Goal: Information Seeking & Learning: Learn about a topic

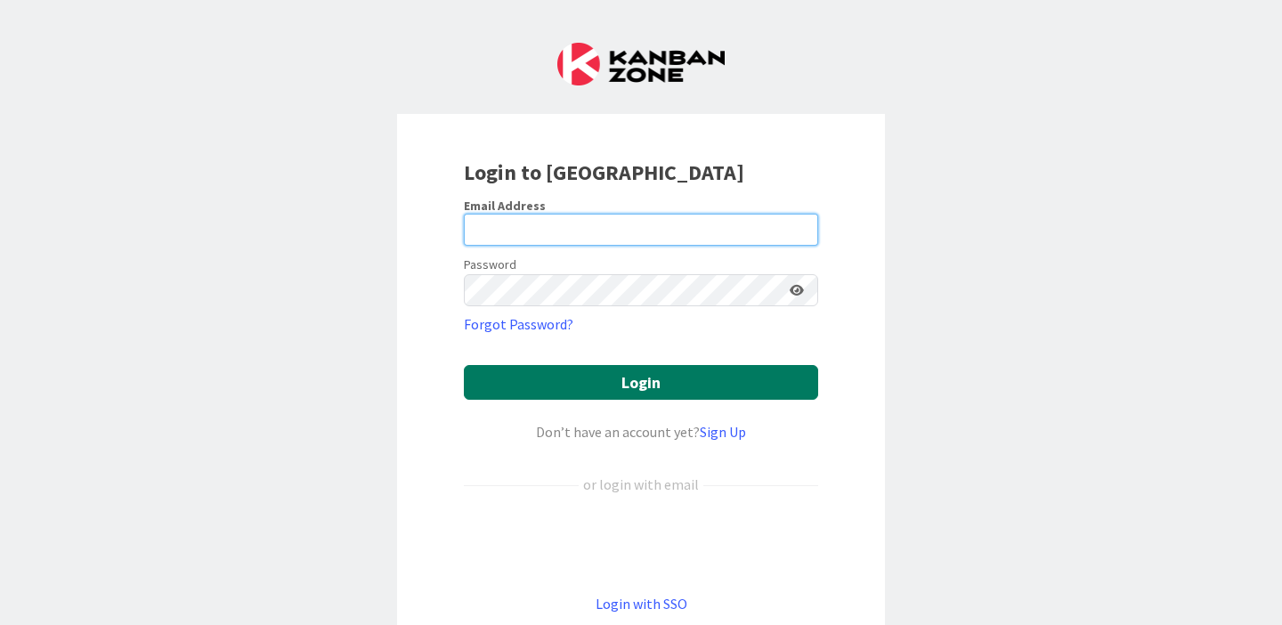
type input "morgan.everett@knoxschools.org"
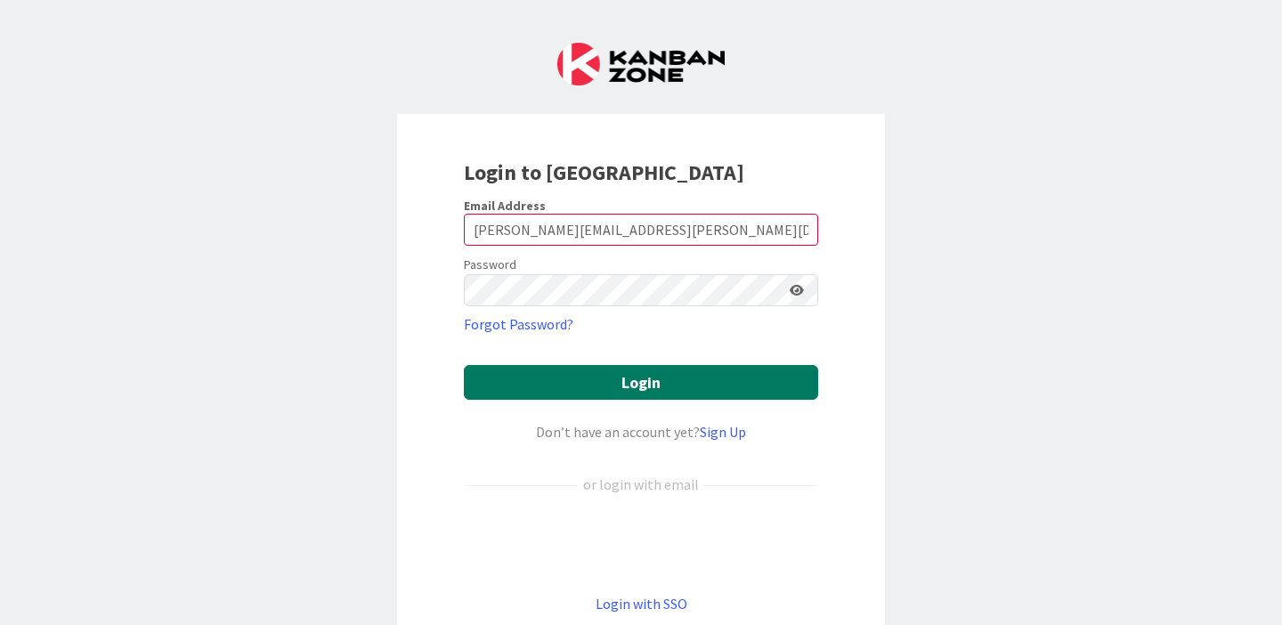
click at [631, 385] on button "Login" at bounding box center [641, 382] width 354 height 35
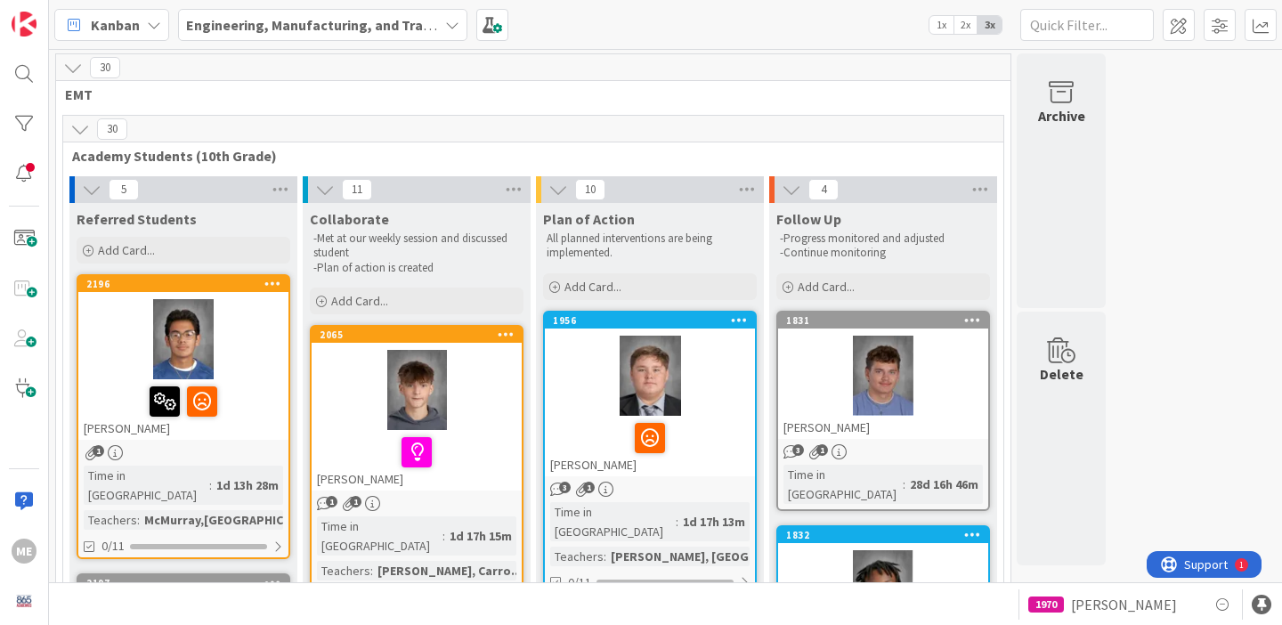
click at [184, 332] on div at bounding box center [183, 339] width 210 height 80
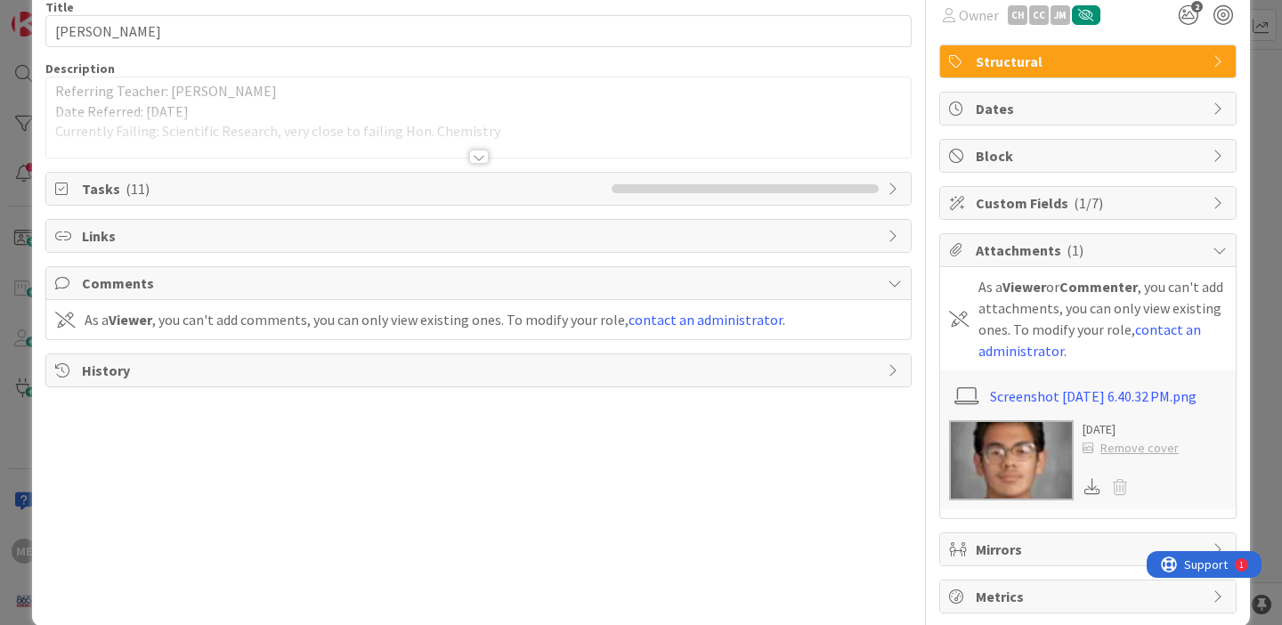
scroll to position [119, 0]
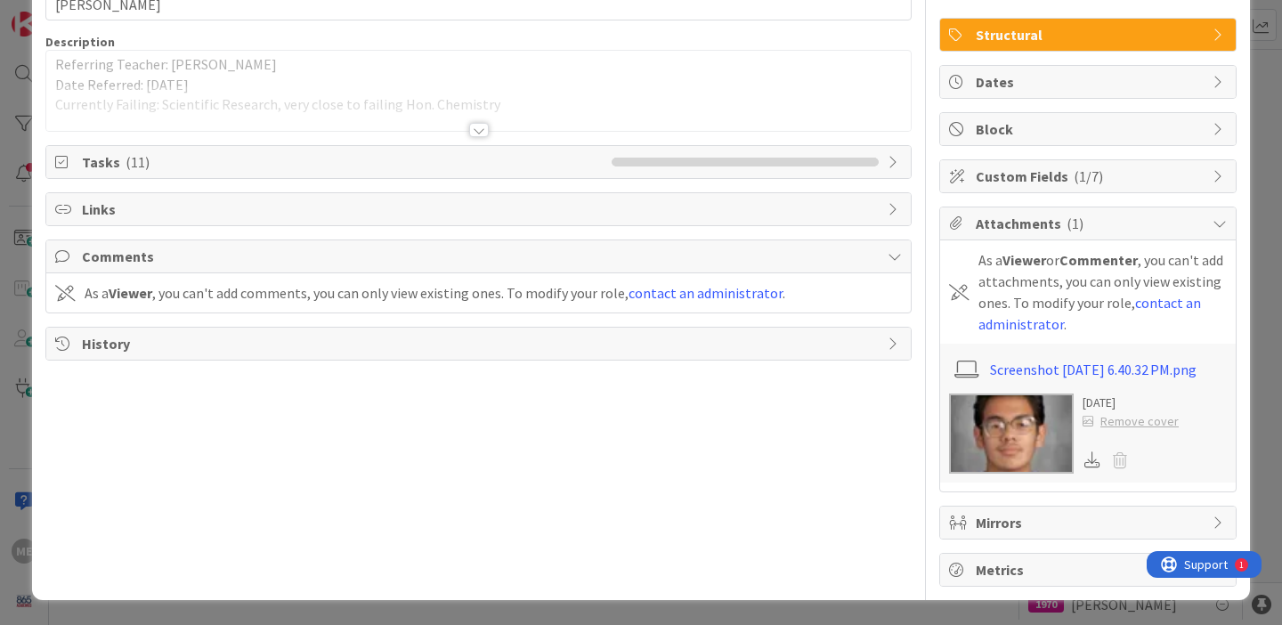
click at [1024, 449] on img at bounding box center [1011, 433] width 125 height 80
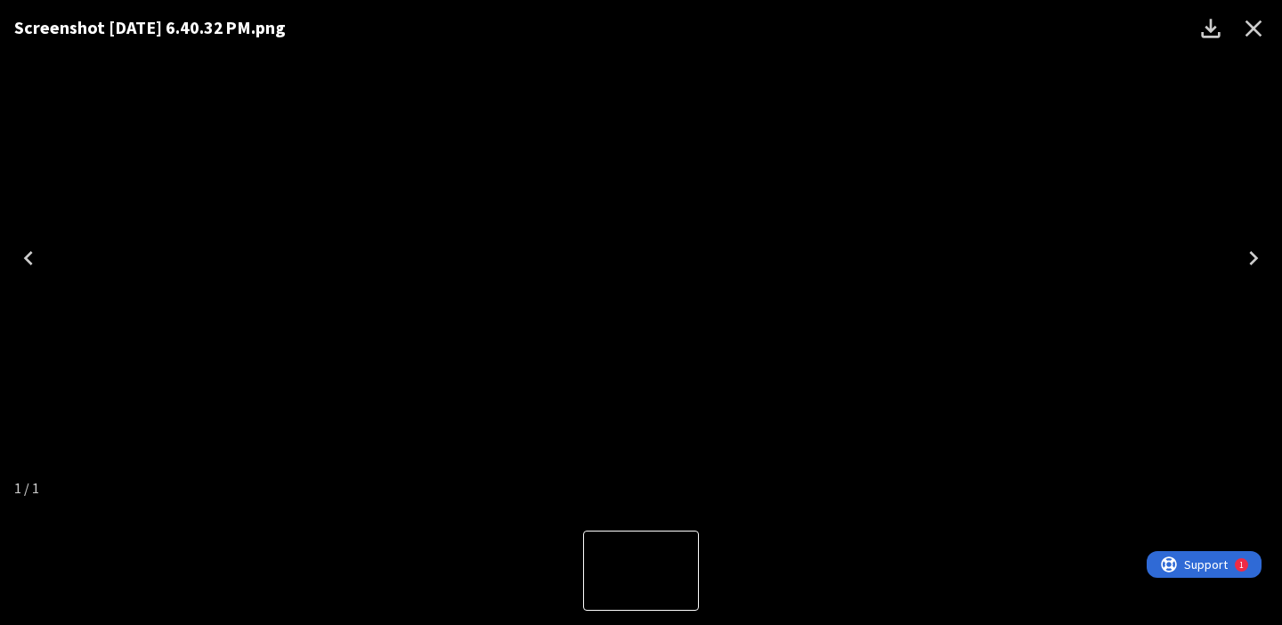
click at [1257, 30] on icon "Close" at bounding box center [1253, 28] width 28 height 28
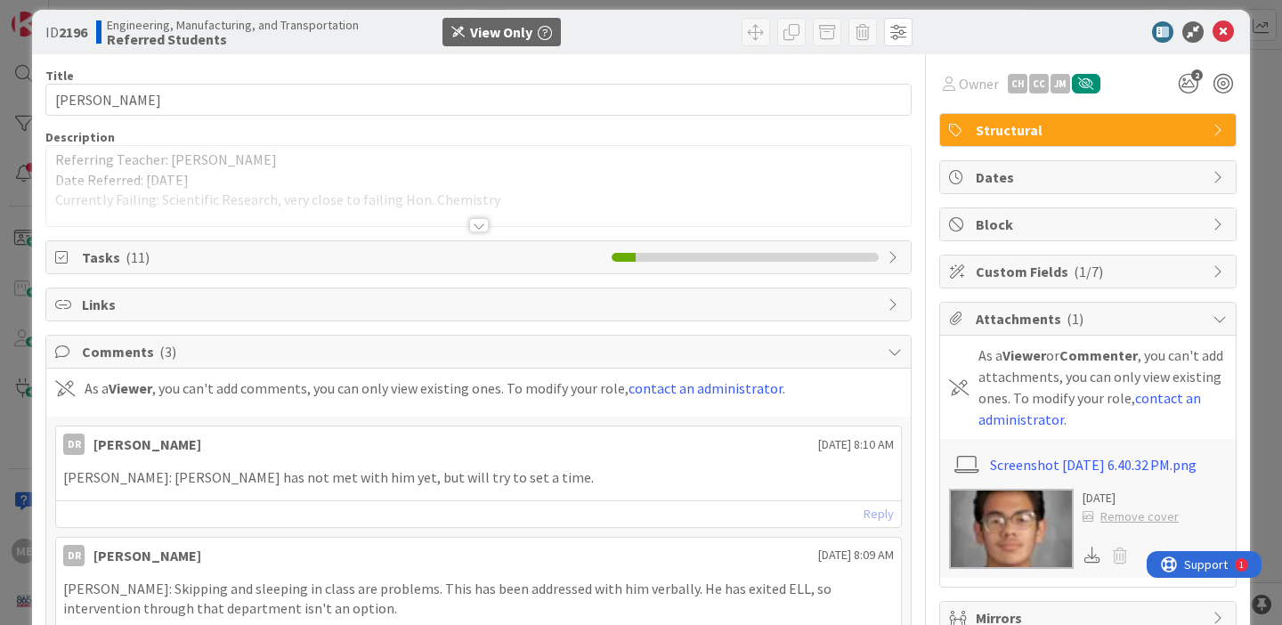
scroll to position [0, 0]
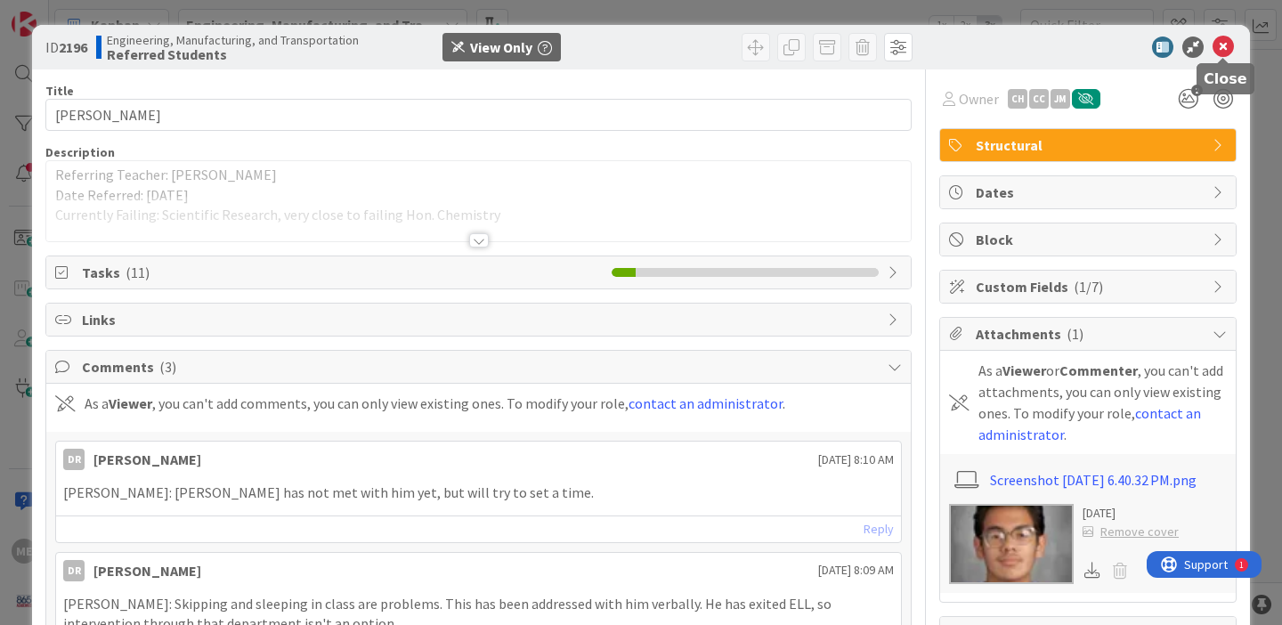
click at [1223, 45] on icon at bounding box center [1222, 46] width 21 height 21
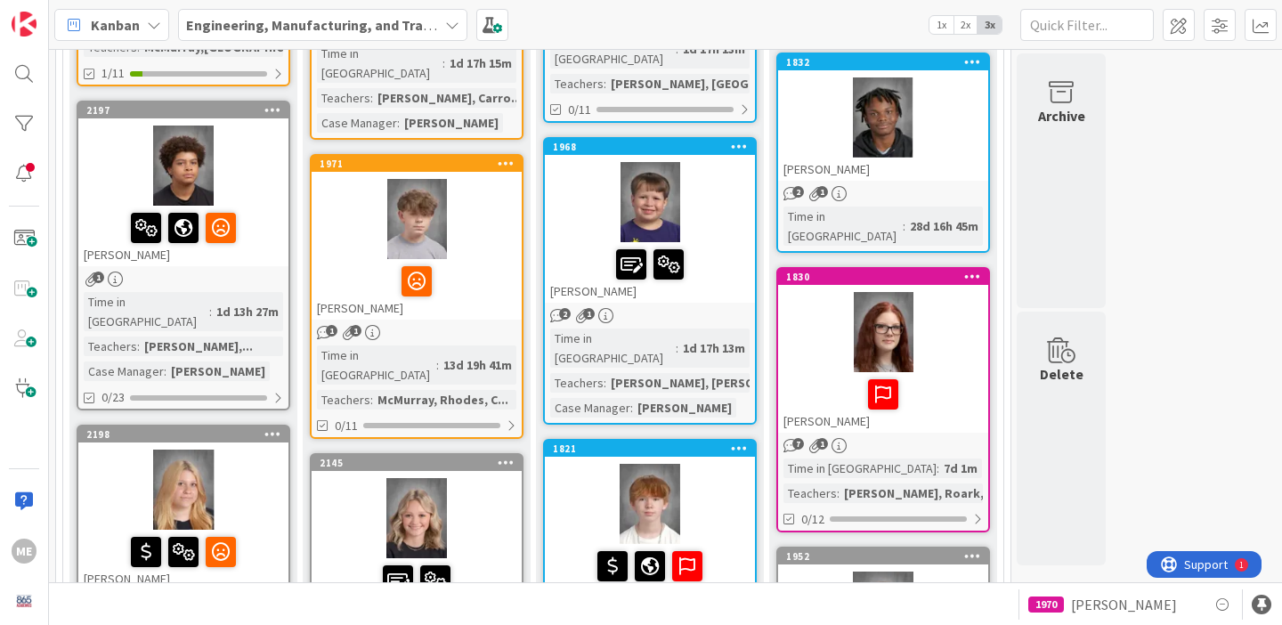
scroll to position [472, 0]
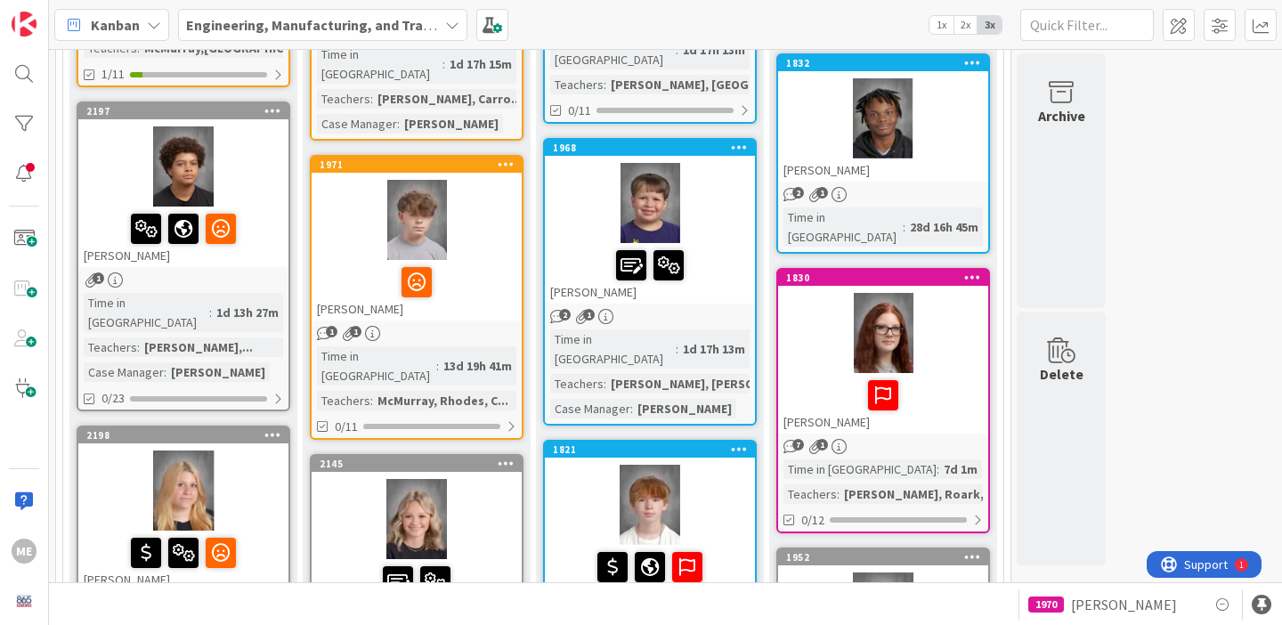
click at [183, 163] on div at bounding box center [183, 166] width 210 height 80
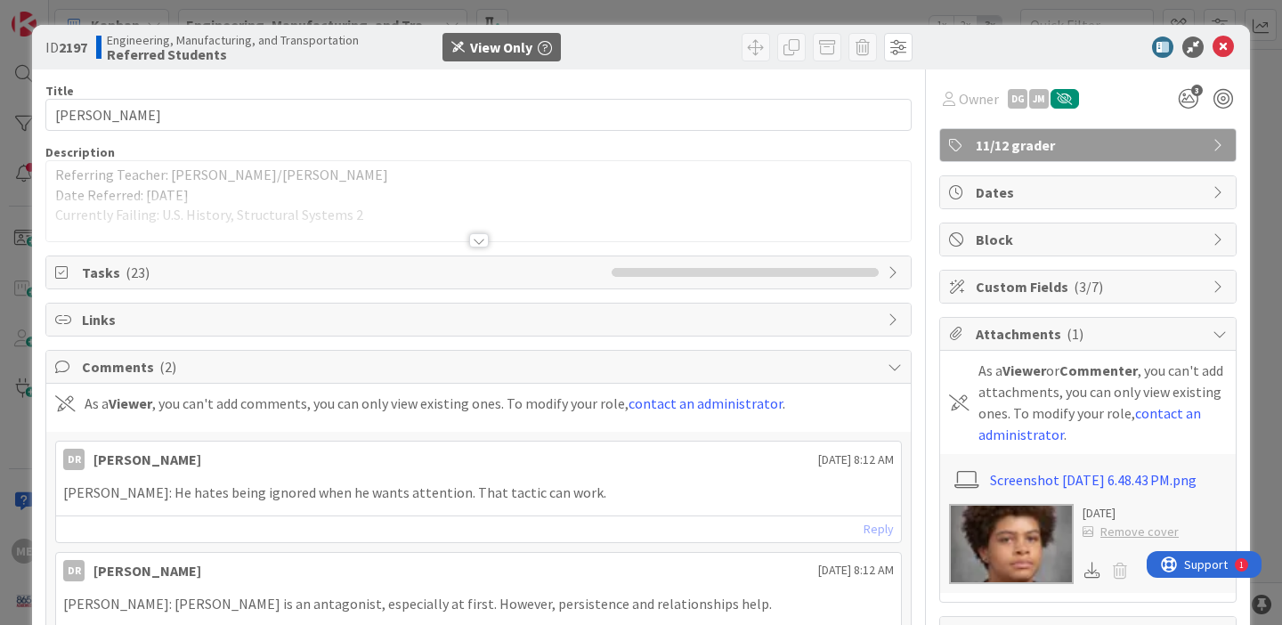
click at [995, 546] on img at bounding box center [1011, 544] width 125 height 80
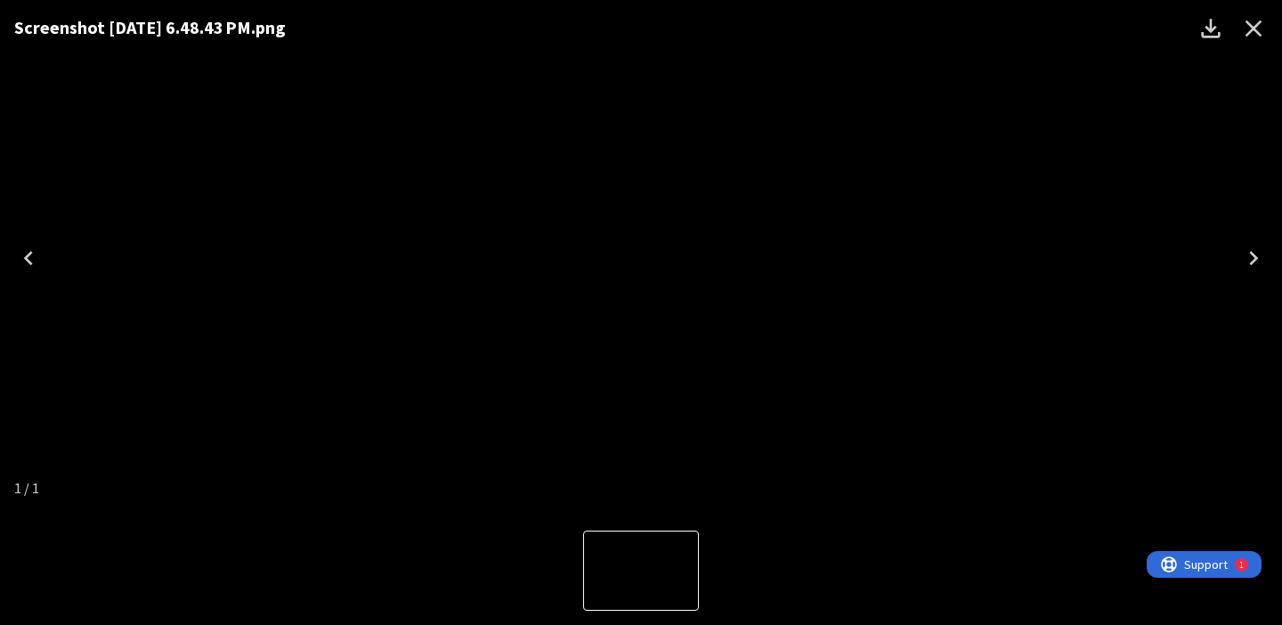
click at [1251, 32] on icon "Close" at bounding box center [1253, 28] width 28 height 28
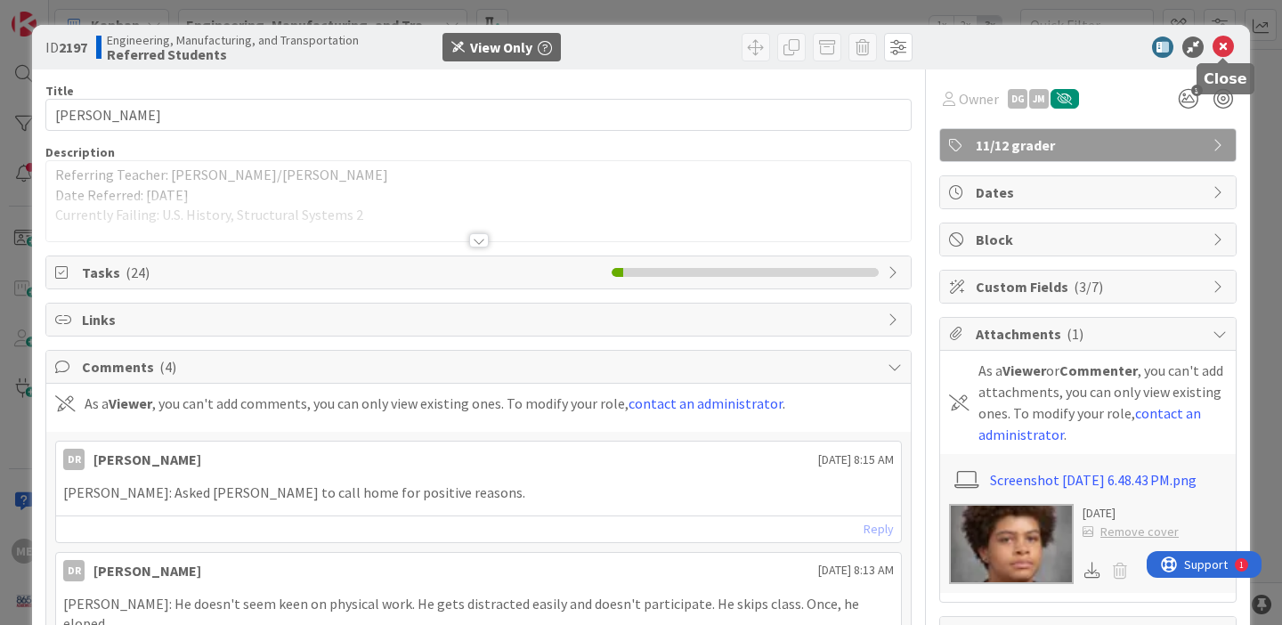
click at [1223, 45] on icon at bounding box center [1222, 46] width 21 height 21
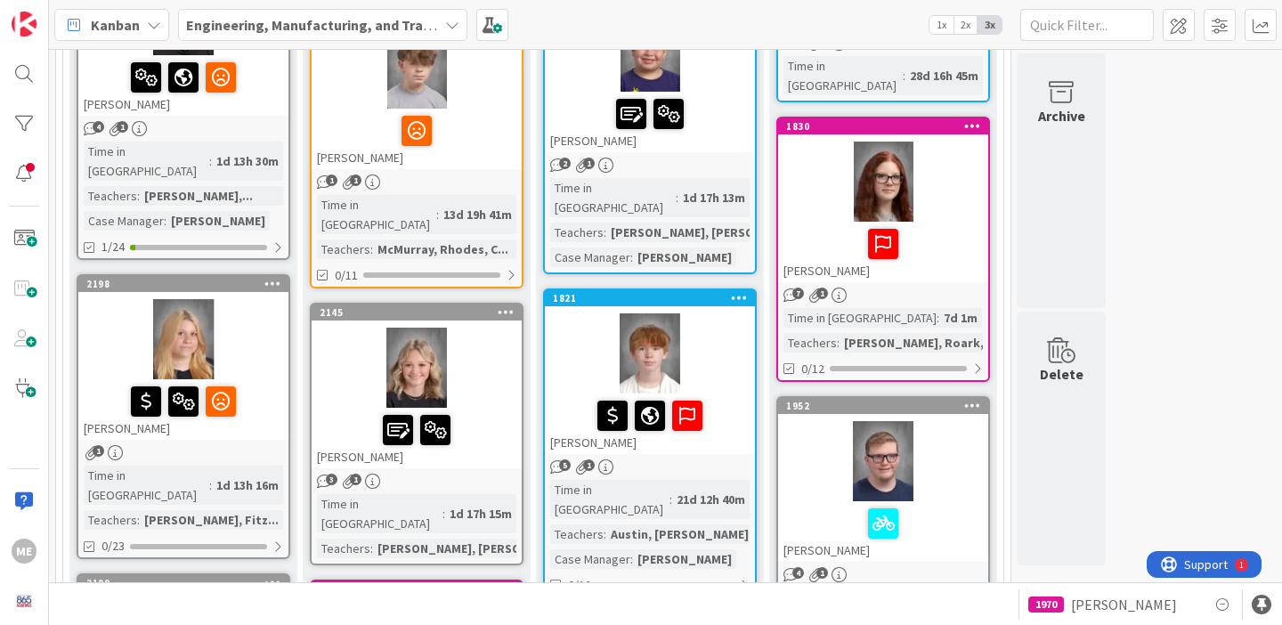
click at [147, 308] on div at bounding box center [183, 339] width 210 height 80
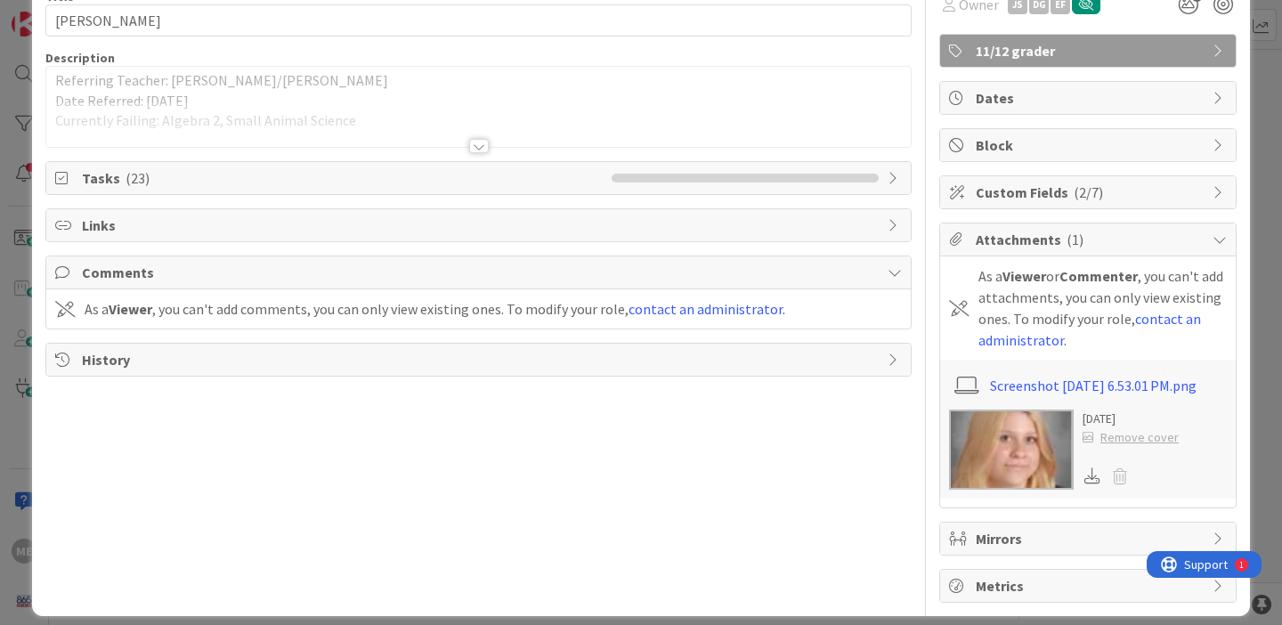
scroll to position [96, 0]
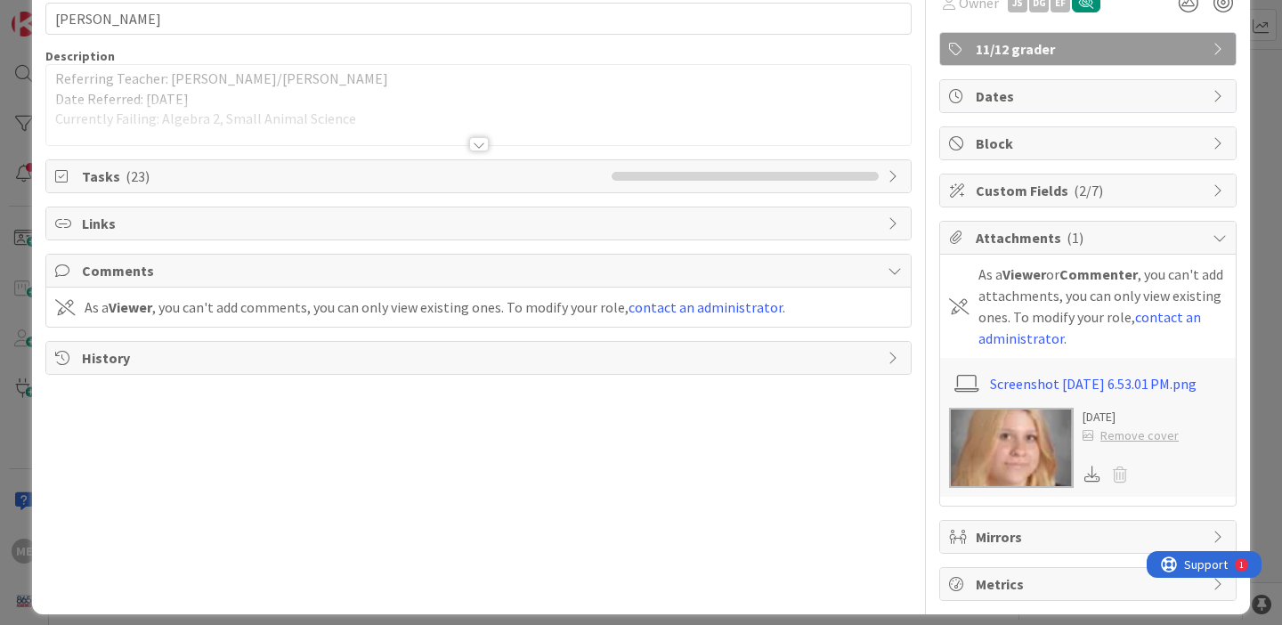
click at [993, 452] on img at bounding box center [1011, 448] width 125 height 80
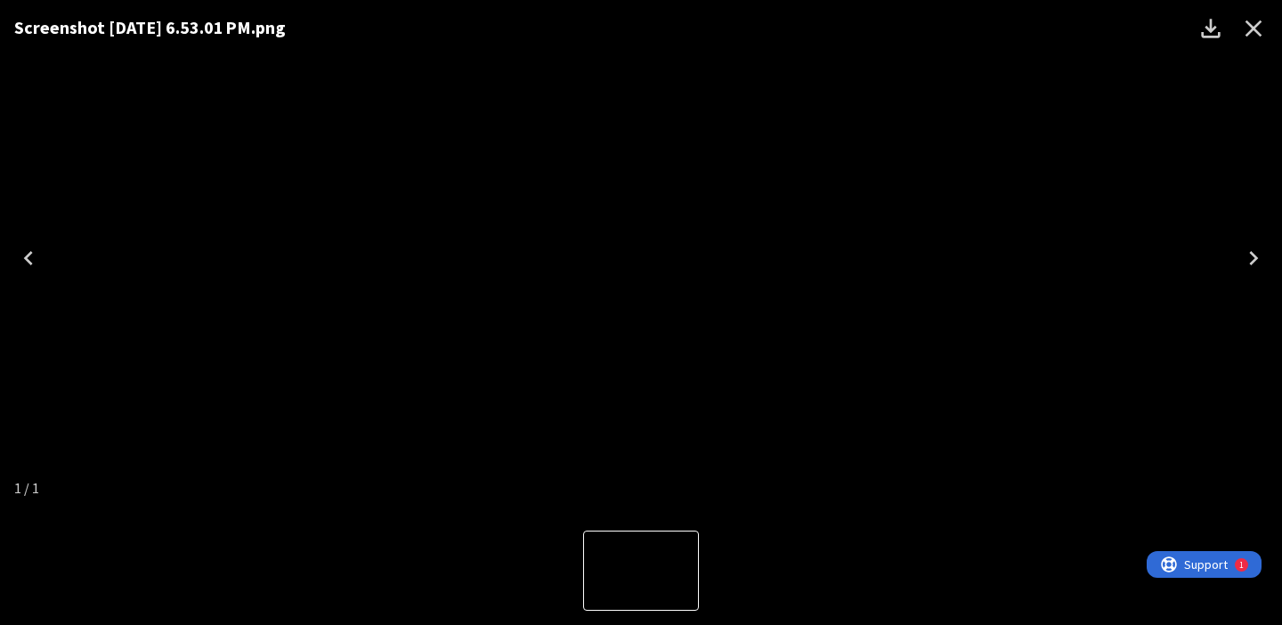
click at [1250, 28] on icon "Close" at bounding box center [1253, 28] width 28 height 28
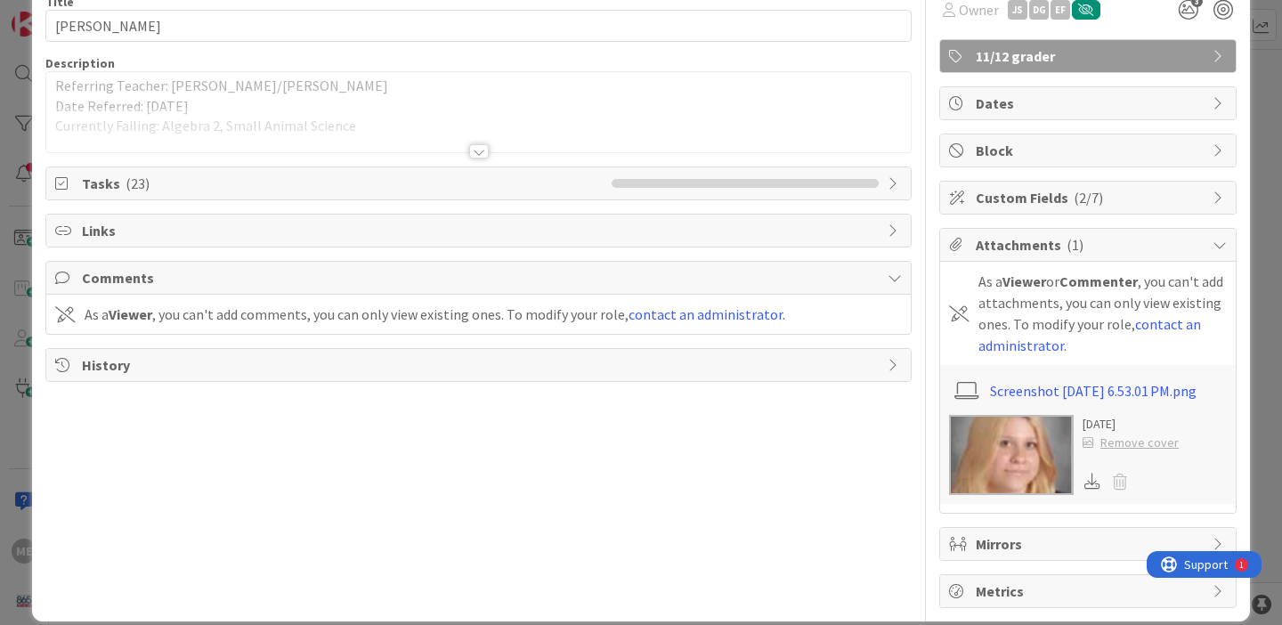
scroll to position [0, 0]
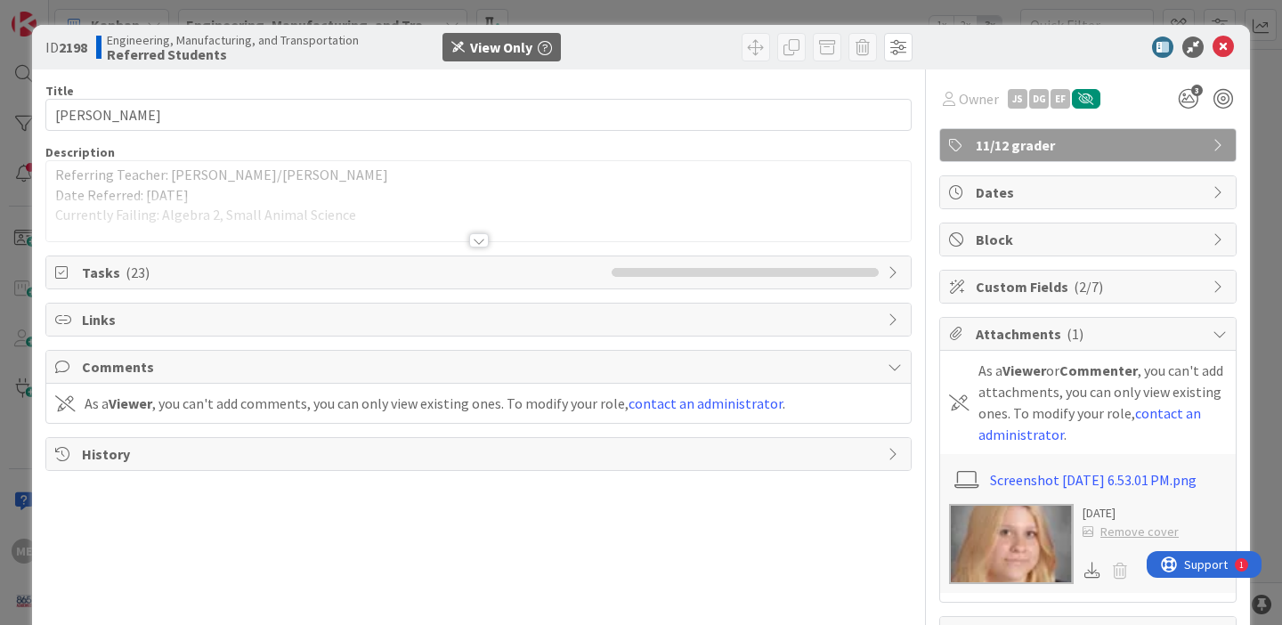
click at [483, 239] on div at bounding box center [479, 240] width 20 height 14
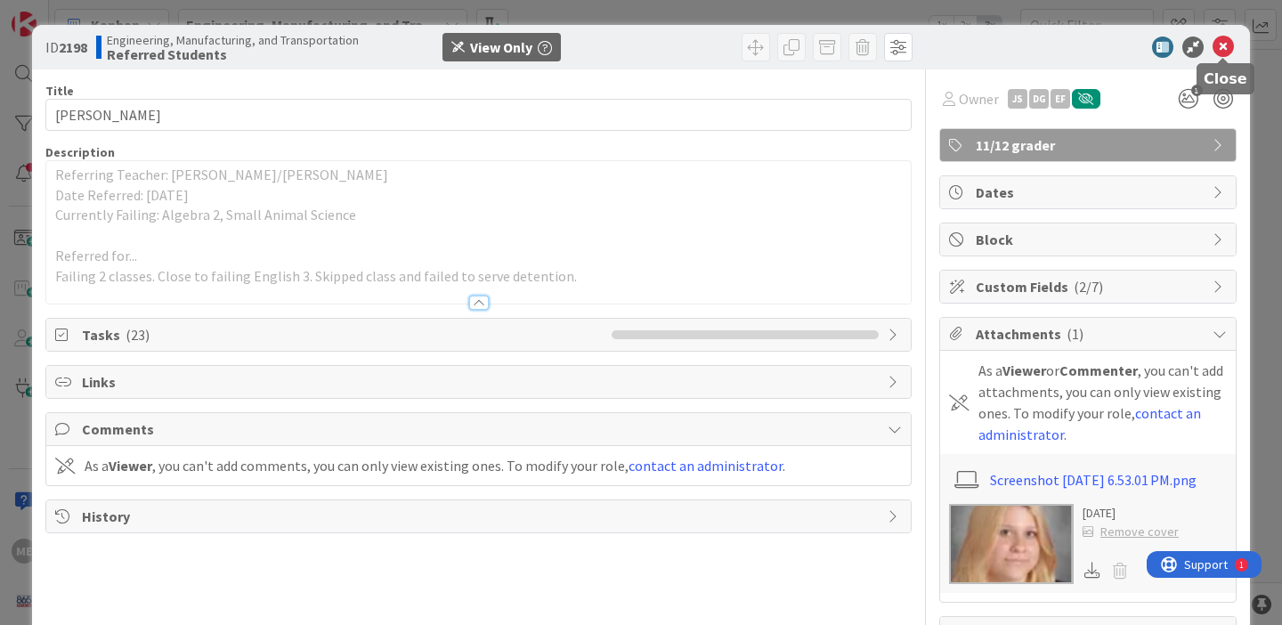
click at [1226, 41] on icon at bounding box center [1222, 46] width 21 height 21
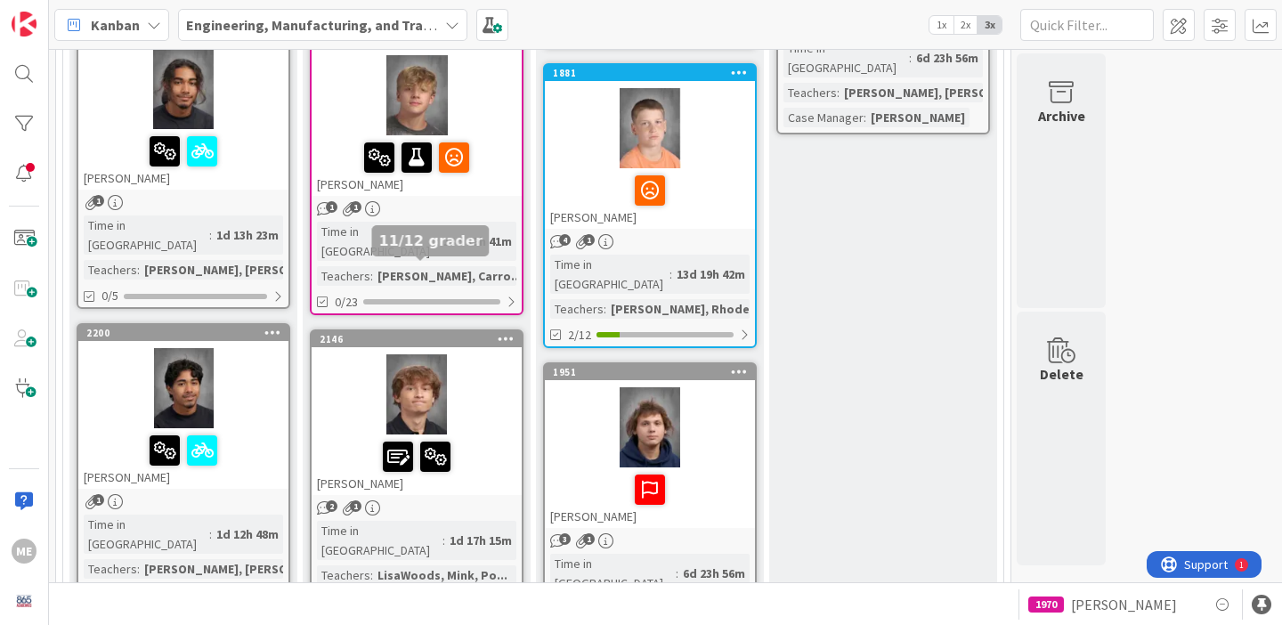
scroll to position [1178, 0]
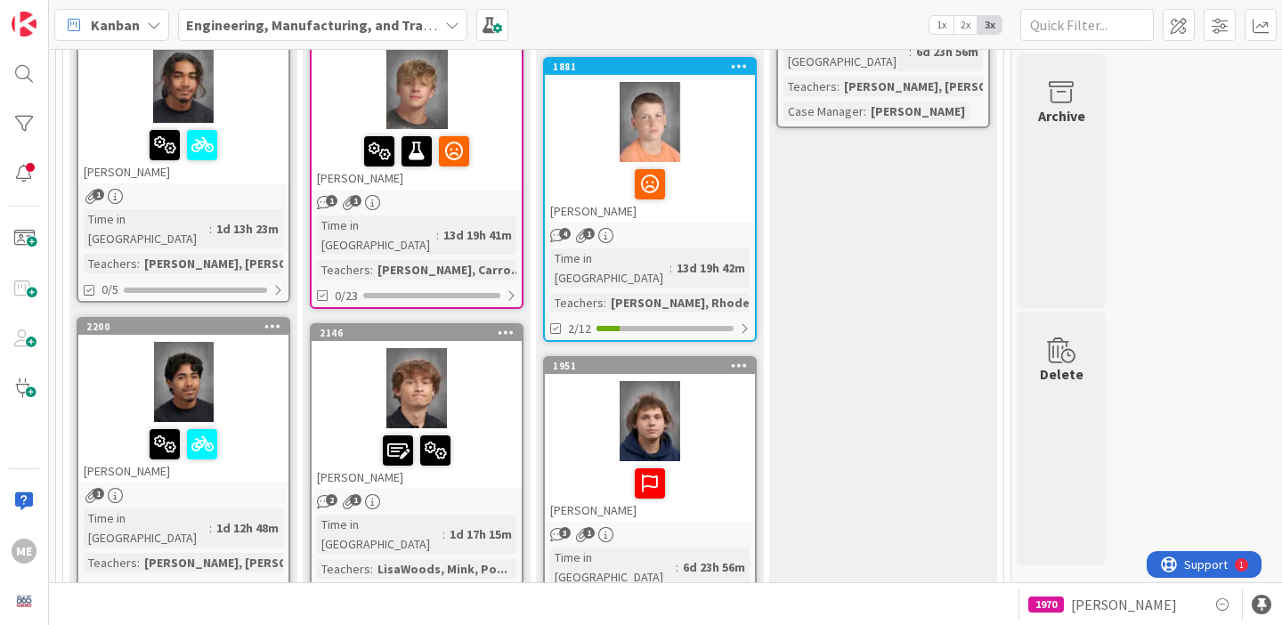
click at [194, 342] on div at bounding box center [183, 382] width 210 height 80
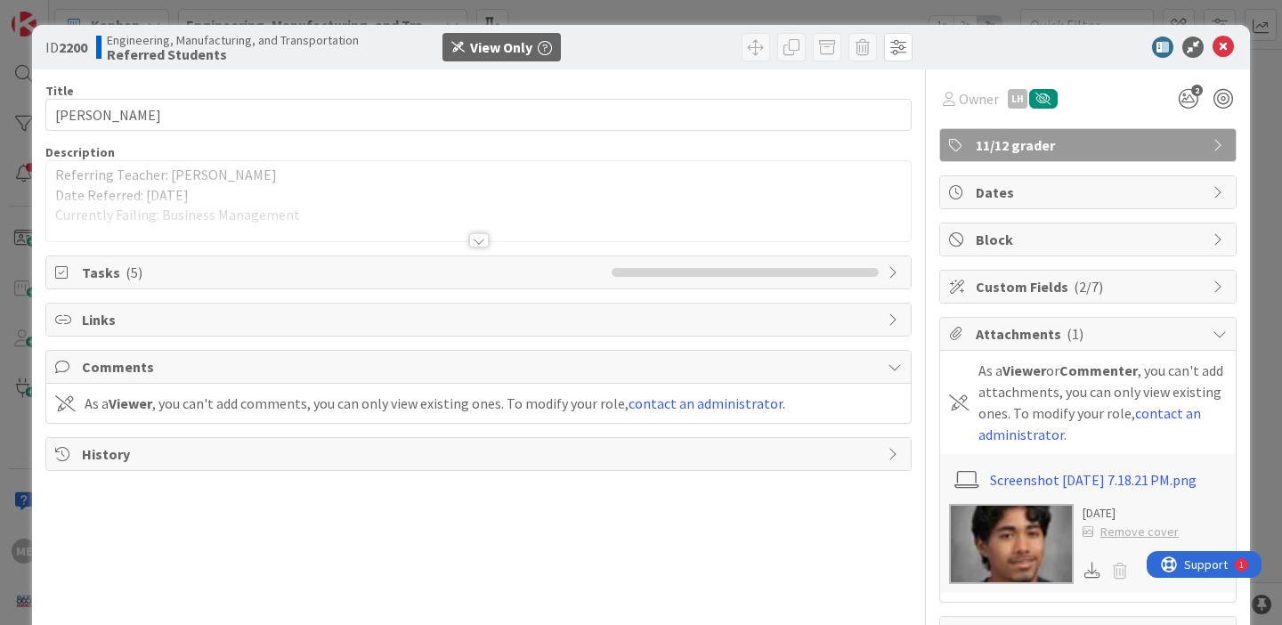
click at [482, 237] on div at bounding box center [479, 240] width 20 height 14
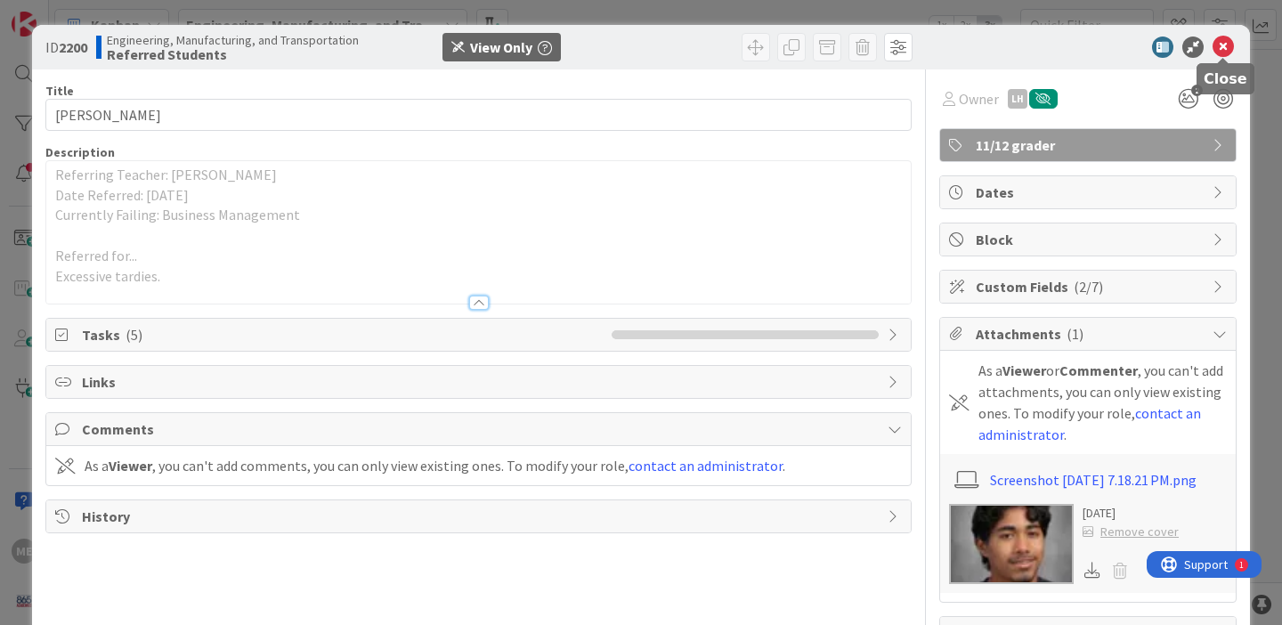
click at [1224, 46] on icon at bounding box center [1222, 46] width 21 height 21
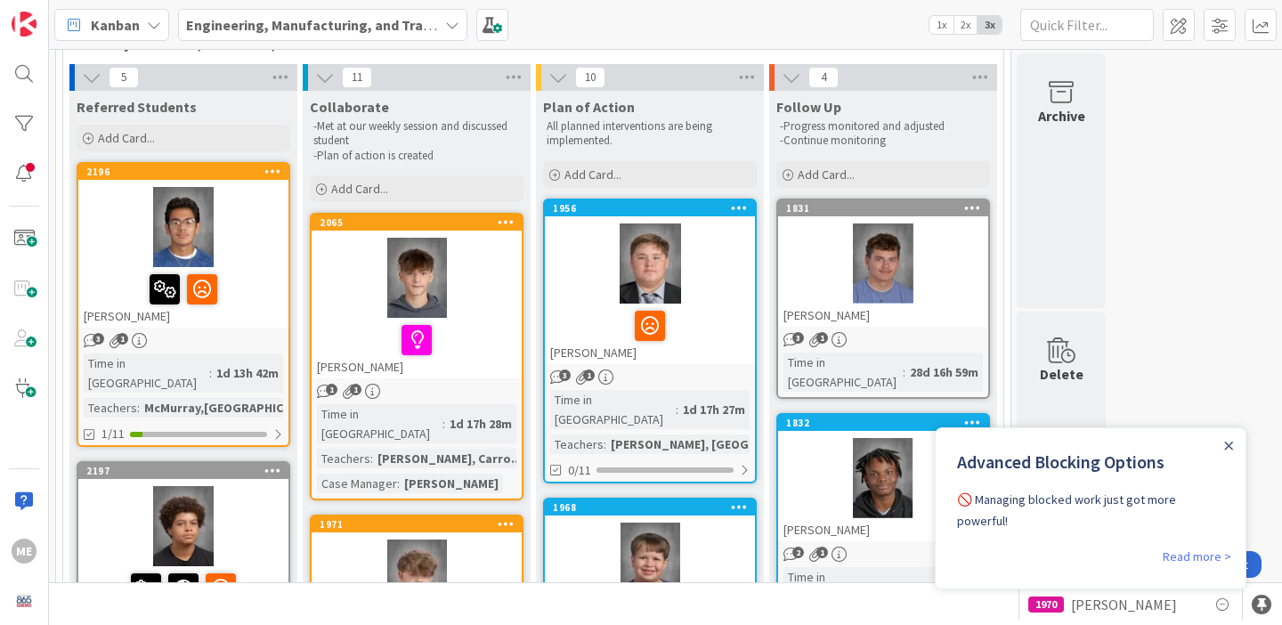
scroll to position [124, 0]
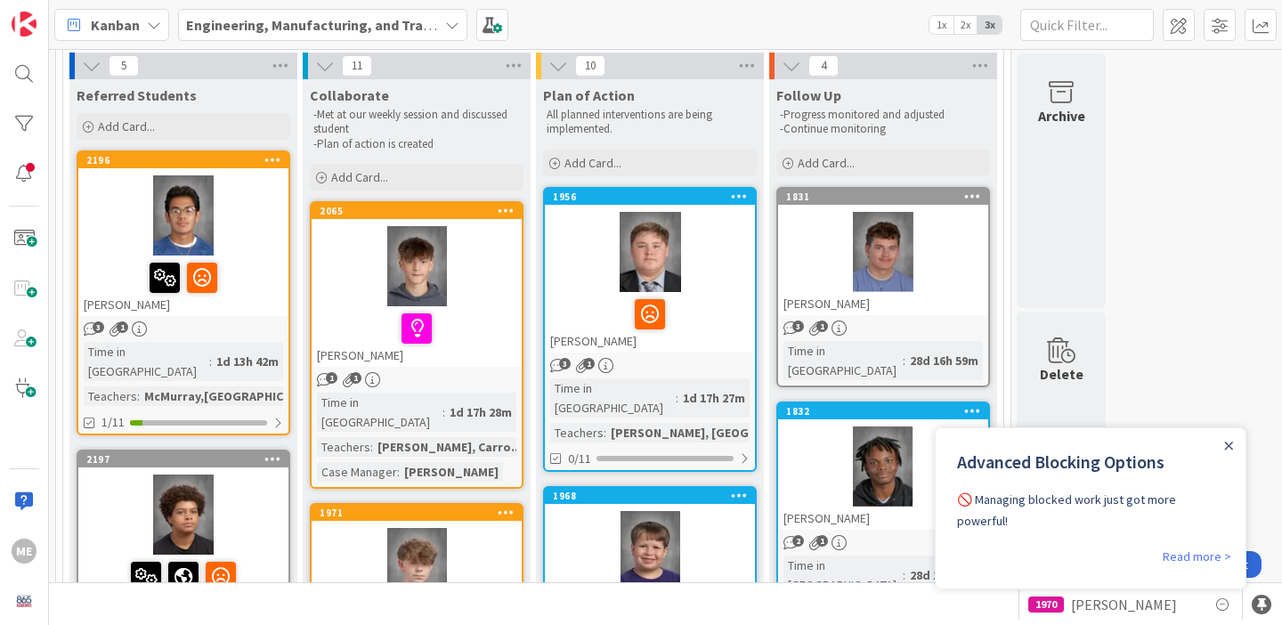
click at [409, 279] on div at bounding box center [417, 266] width 210 height 80
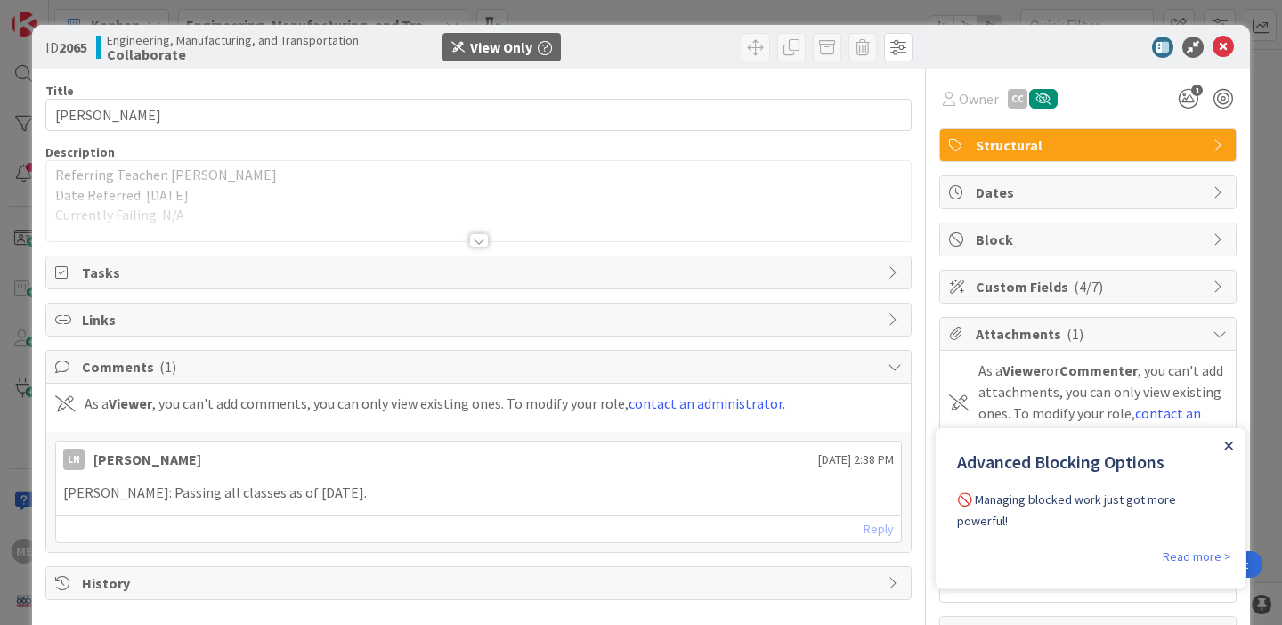
click at [1227, 441] on icon "Close Announcement" at bounding box center [1228, 445] width 9 height 9
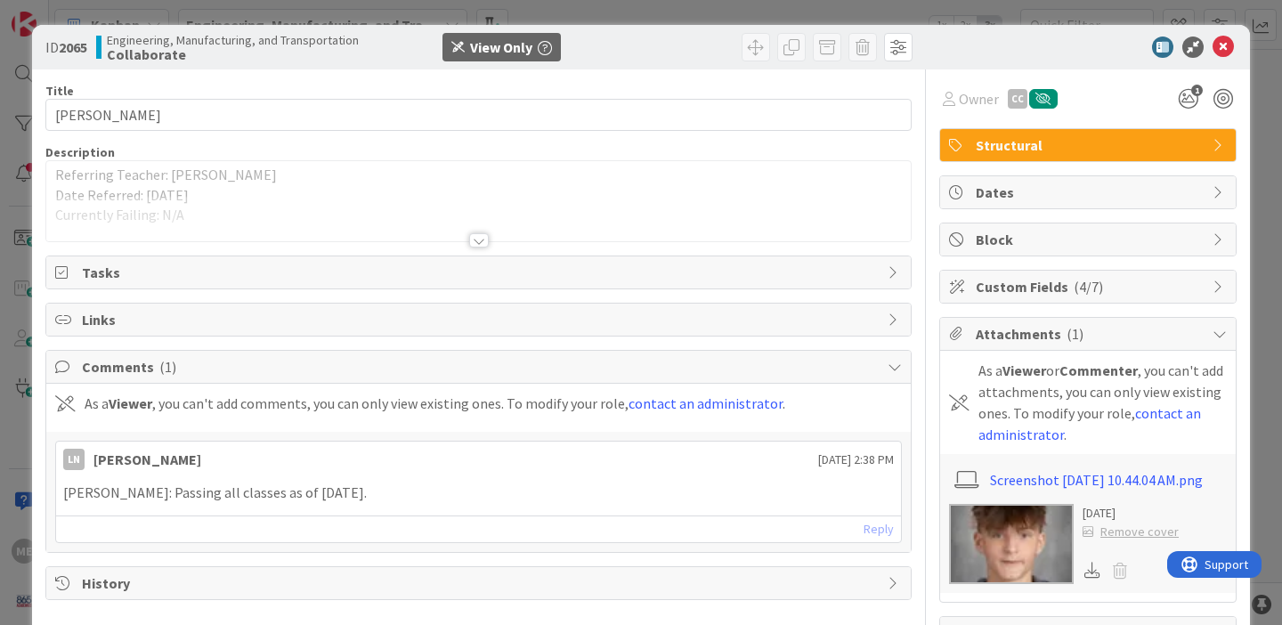
click at [1041, 543] on img at bounding box center [1011, 544] width 125 height 80
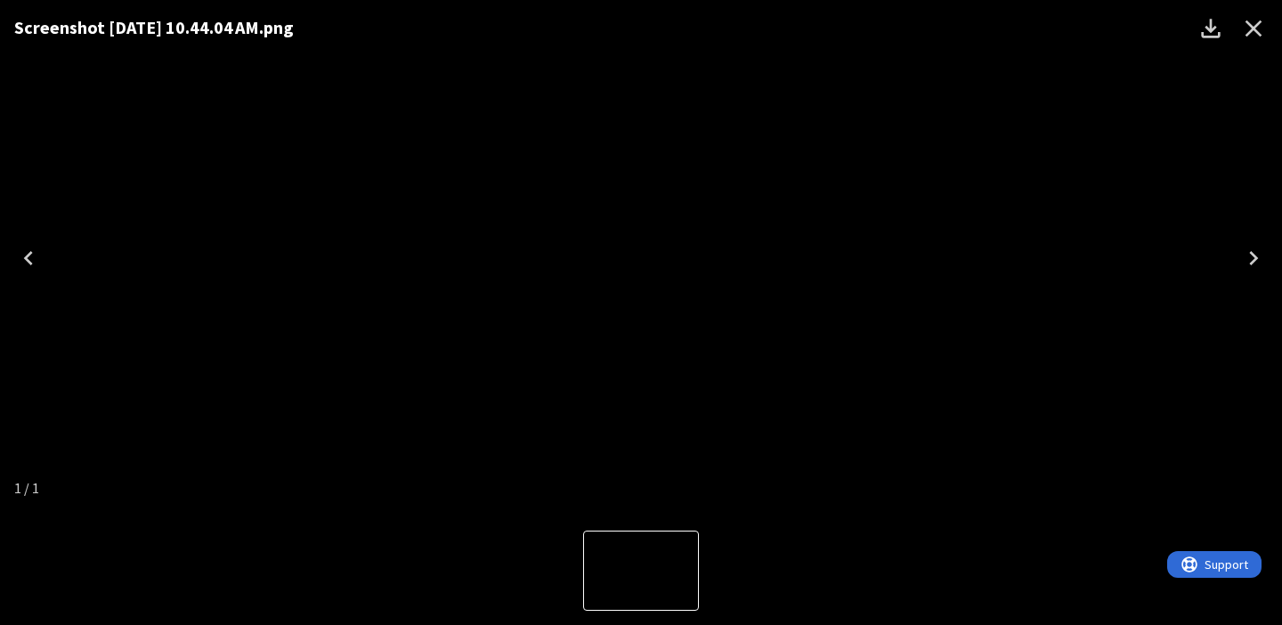
click at [1253, 32] on icon "Close" at bounding box center [1253, 28] width 28 height 28
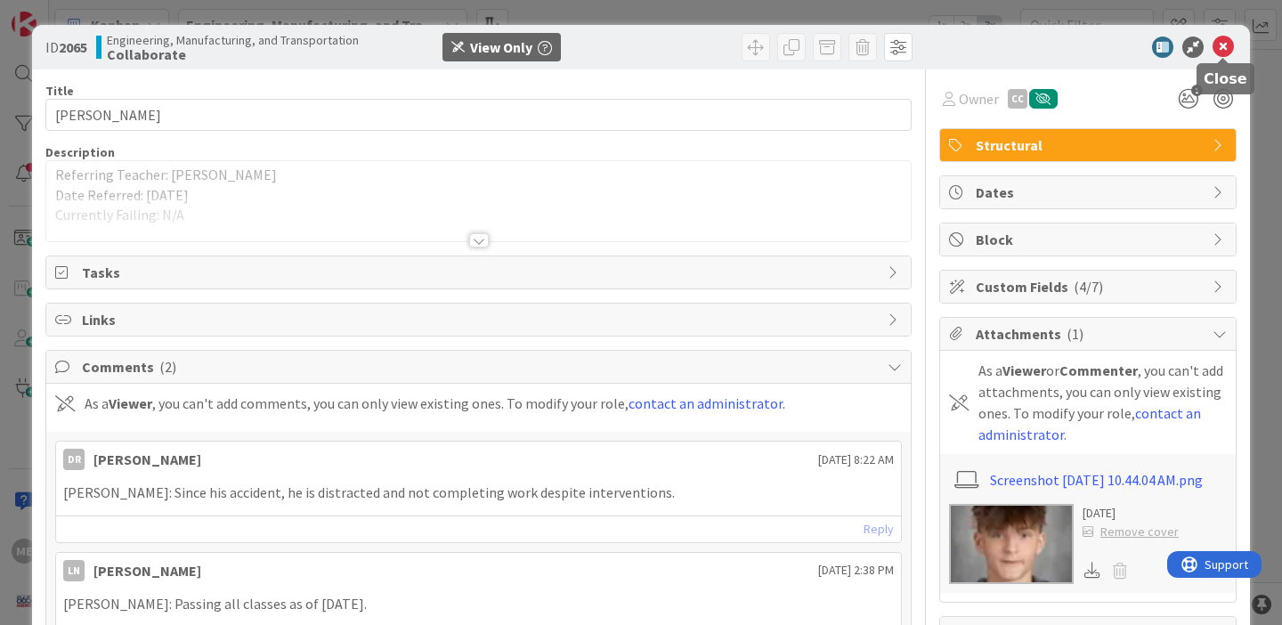
click at [1220, 49] on icon at bounding box center [1222, 46] width 21 height 21
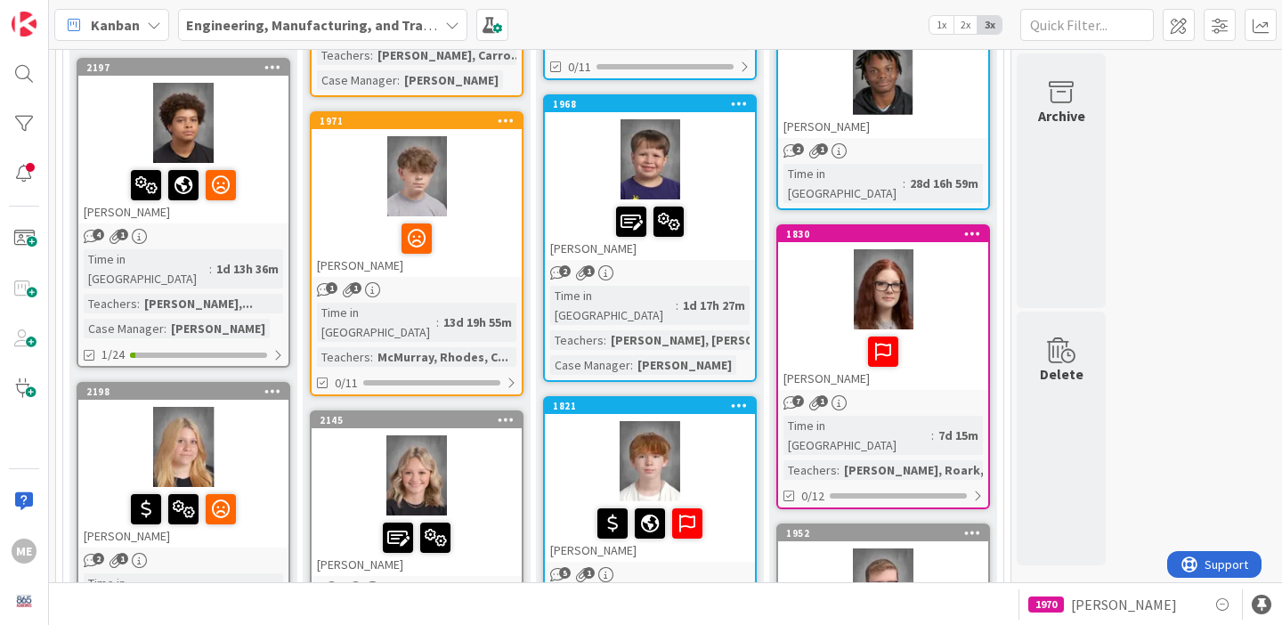
scroll to position [521, 0]
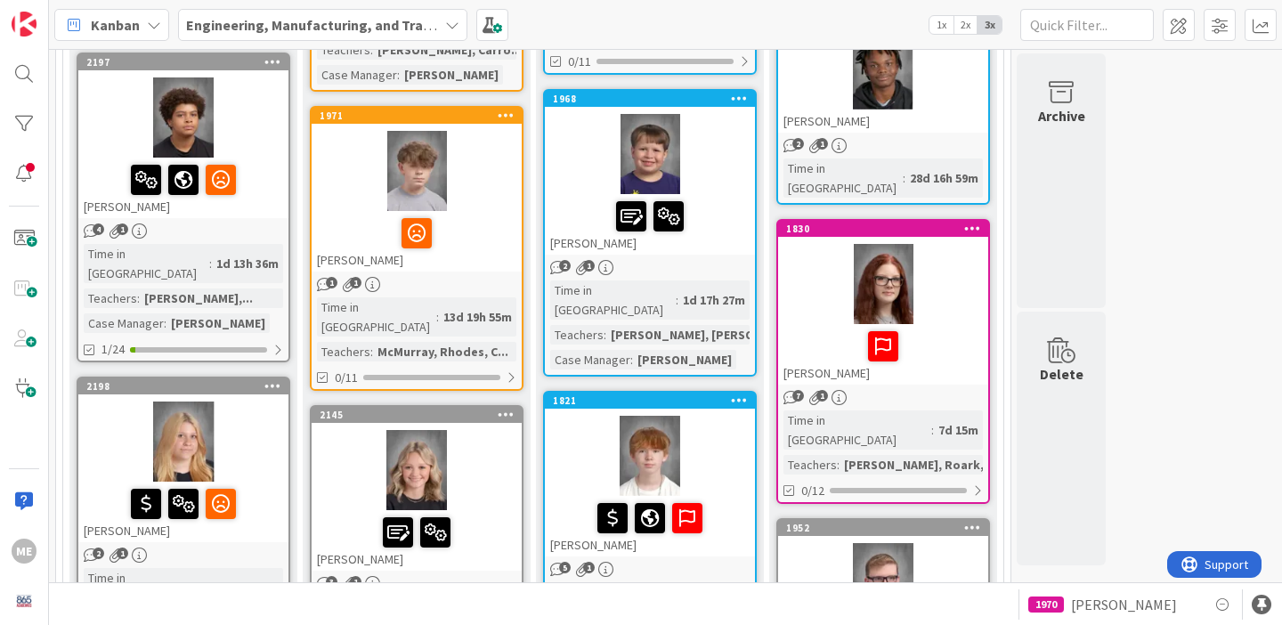
click at [494, 214] on div at bounding box center [416, 232] width 199 height 37
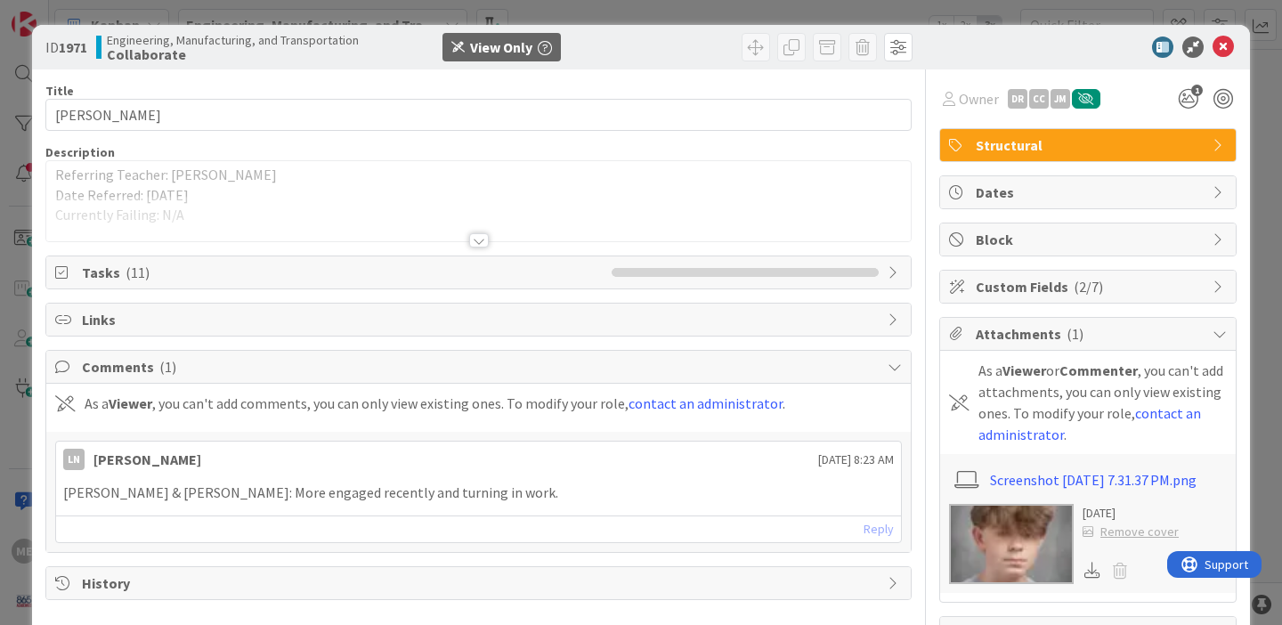
click at [1009, 536] on img at bounding box center [1011, 544] width 125 height 80
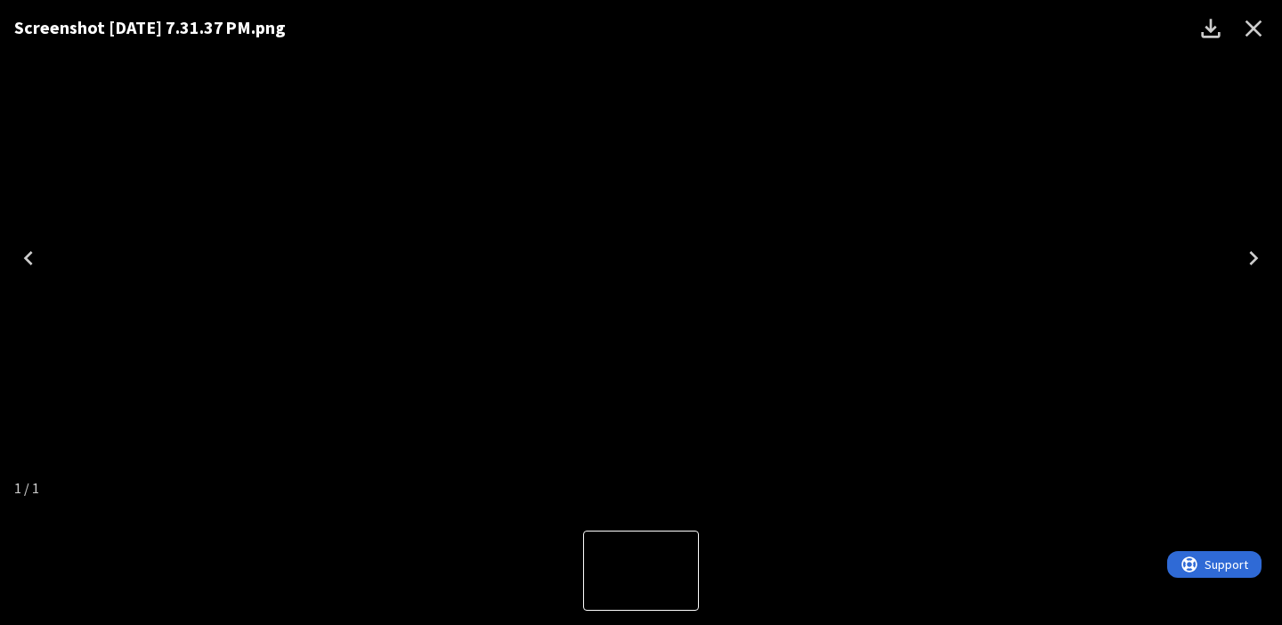
click at [1256, 32] on icon "Close" at bounding box center [1253, 28] width 17 height 17
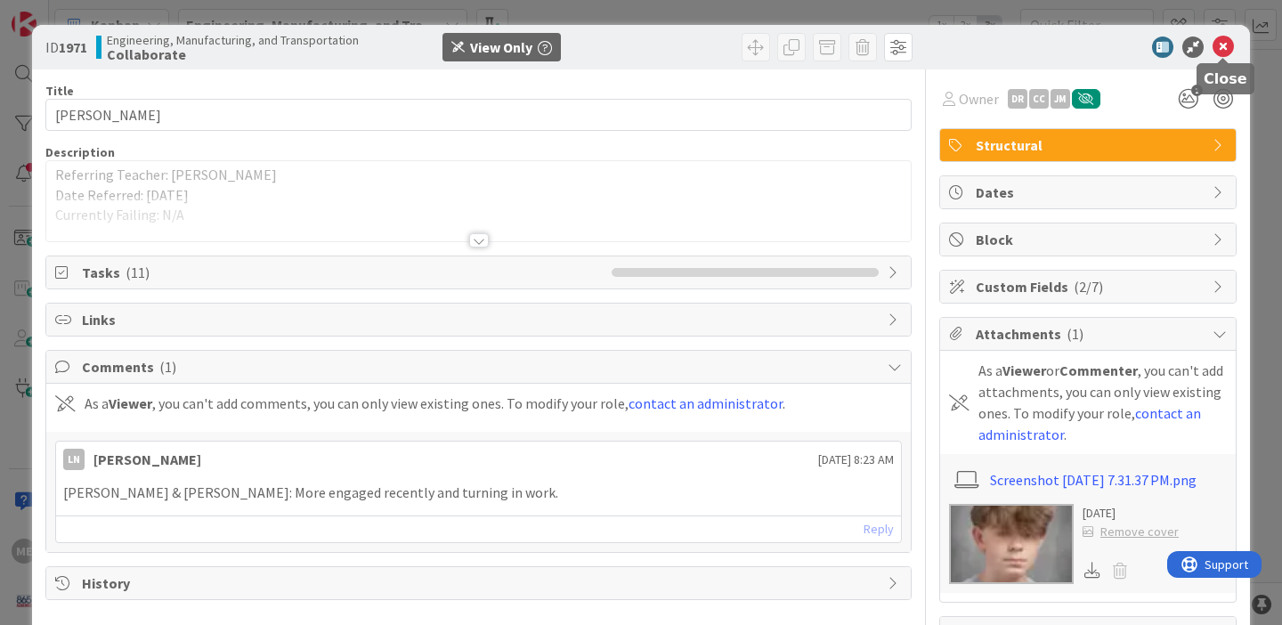
click at [1221, 53] on icon at bounding box center [1222, 46] width 21 height 21
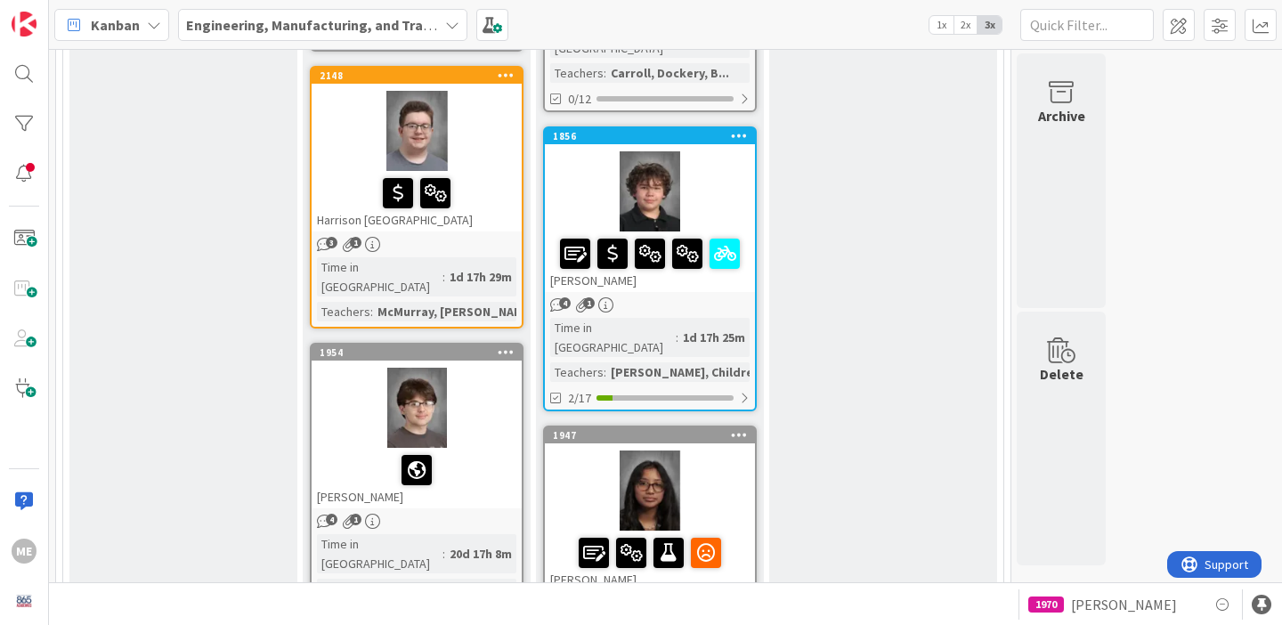
scroll to position [2586, 0]
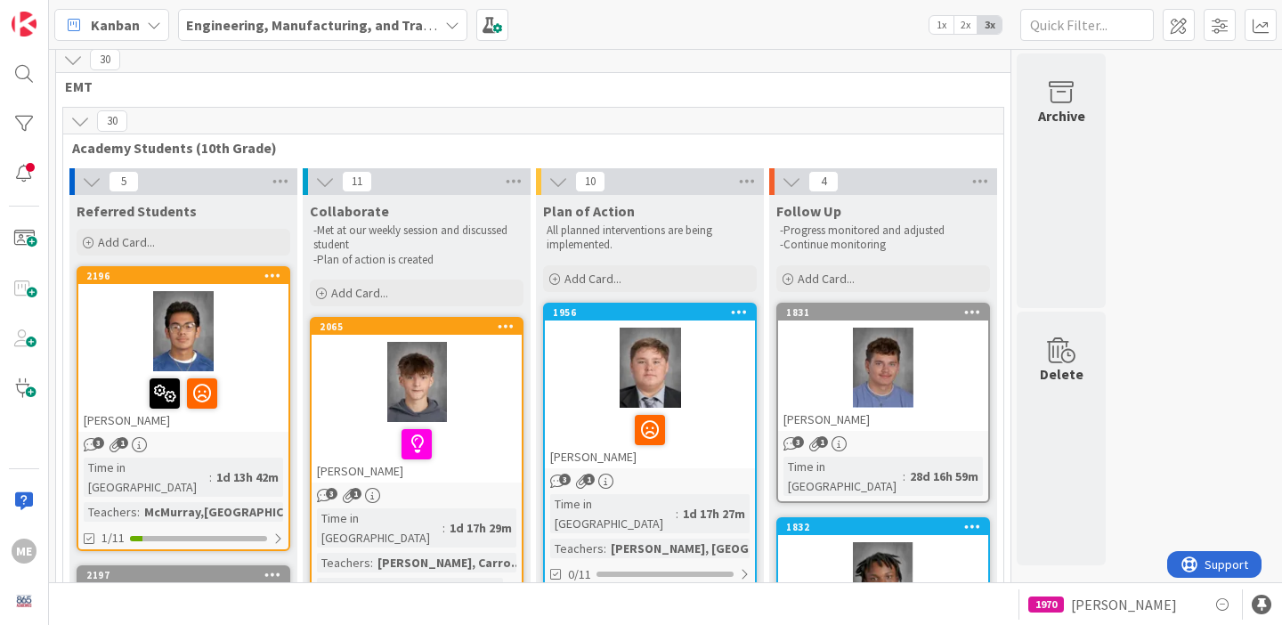
scroll to position [0, 0]
